Goal: Feedback & Contribution: Contribute content

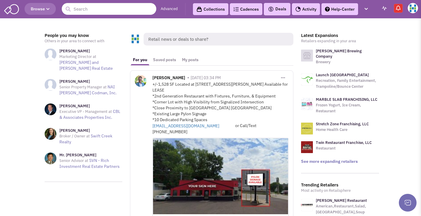
click at [189, 62] on link "My posts" at bounding box center [190, 59] width 22 height 11
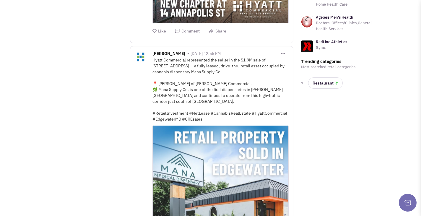
scroll to position [266, 0]
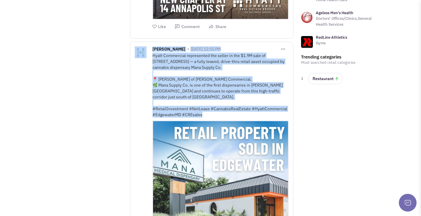
drag, startPoint x: 205, startPoint y: 114, endPoint x: 152, endPoint y: 56, distance: 78.3
click at [152, 56] on div "Save Post Edit Post" at bounding box center [212, 156] width 154 height 221
click at [193, 89] on div "Hyatt Commercial represented the seller in the $1.9M sale of [STREET_ADDRESS] —…" at bounding box center [221, 85] width 136 height 65
click at [204, 107] on div "Hyatt Commercial represented the seller in the $1.9M sale of [STREET_ADDRESS] —…" at bounding box center [221, 85] width 136 height 65
click at [215, 114] on div "Hyatt Commercial represented the seller in the $1.9M sale of [STREET_ADDRESS] —…" at bounding box center [221, 85] width 136 height 65
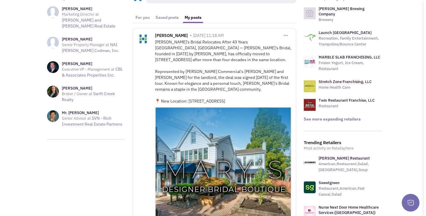
scroll to position [0, 0]
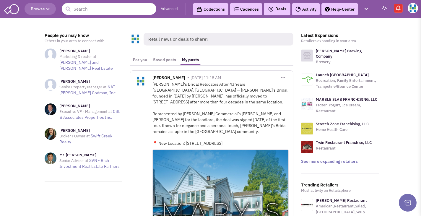
click at [173, 35] on span "Retail news or deals to share?" at bounding box center [219, 39] width 150 height 13
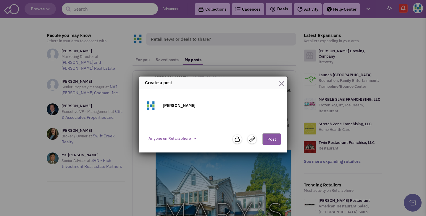
drag, startPoint x: 208, startPoint y: 119, endPoint x: 209, endPoint y: 122, distance: 3.3
click at [208, 119] on textarea at bounding box center [213, 123] width 136 height 12
paste textarea "Hyatt Commercial is pleased to announce the sale of [STREET_ADDRESS][US_STATE],…"
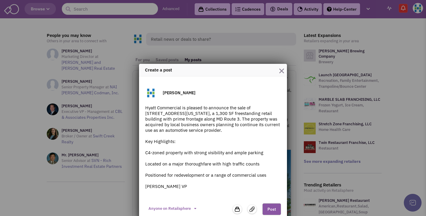
scroll to position [19, 0]
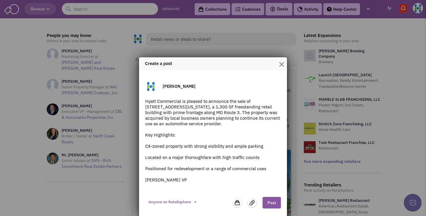
drag, startPoint x: 247, startPoint y: 158, endPoint x: 142, endPoint y: 158, distance: 104.7
click at [142, 158] on div "[PERSON_NAME] Commercial is pleased to announce the sale of [STREET_ADDRESS][US…" at bounding box center [213, 143] width 148 height 146
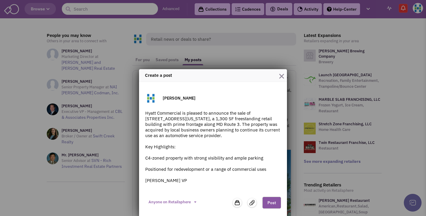
scroll to position [7, 0]
click at [145, 158] on textarea "Hyatt Commercial is pleased to announce the sale of [STREET_ADDRESS][US_STATE],…" at bounding box center [213, 151] width 136 height 83
click at [145, 169] on textarea "Hyatt Commercial is pleased to announce the sale of [STREET_ADDRESS][US_STATE],…" at bounding box center [213, 151] width 136 height 83
click at [185, 180] on textarea "Hyatt Commercial is pleased to announce the sale of [STREET_ADDRESS][US_STATE],…" at bounding box center [213, 151] width 136 height 83
drag, startPoint x: 184, startPoint y: 180, endPoint x: 167, endPoint y: 179, distance: 16.9
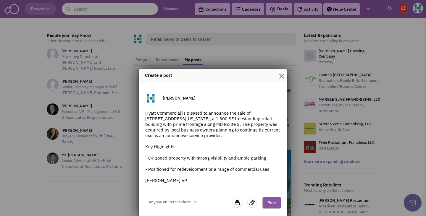
click at [167, 179] on textarea "Hyatt Commercial is pleased to announce the sale of [STREET_ADDRESS][US_STATE],…" at bounding box center [213, 151] width 136 height 83
click at [180, 181] on textarea "Hyatt Commercial is pleased to announce the sale of [STREET_ADDRESS][US_STATE],…" at bounding box center [213, 151] width 136 height 83
type textarea "Hyatt Commercial is pleased to announce the sale of [STREET_ADDRESS][US_STATE],…"
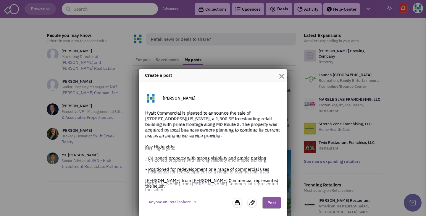
click at [249, 203] on img at bounding box center [251, 202] width 5 height 5
click at [0, 0] on input "file" at bounding box center [0, 0] width 0 height 0
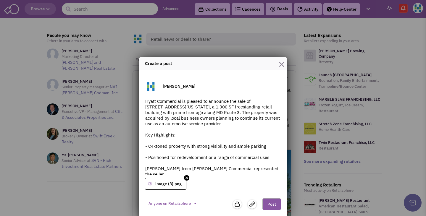
scroll to position [21, 0]
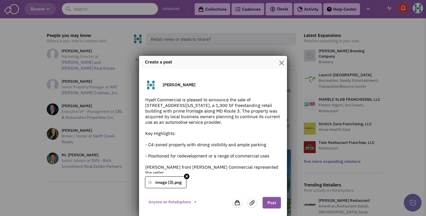
click at [271, 202] on button "Post" at bounding box center [271, 203] width 19 height 12
